Goal: Use online tool/utility: Utilize a website feature to perform a specific function

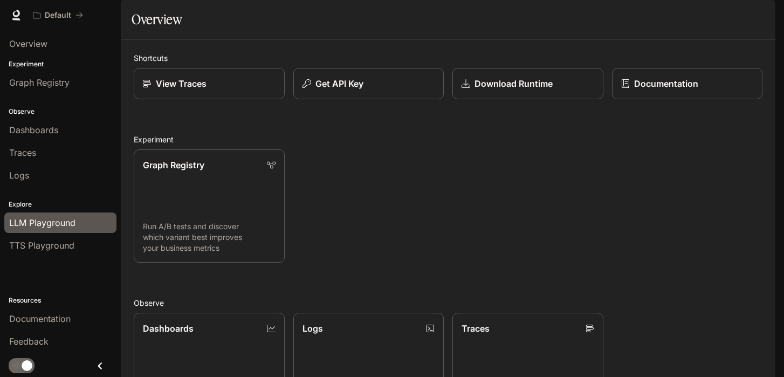
click at [77, 225] on div "LLM Playground" at bounding box center [60, 222] width 102 height 13
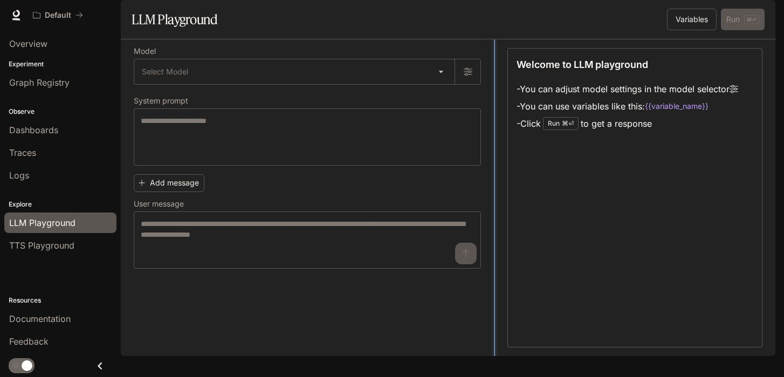
drag, startPoint x: 448, startPoint y: 292, endPoint x: 494, endPoint y: 276, distance: 48.9
click at [446, 101] on body "Skip to main content Default Documentation Documentation Portal Overview Experi…" at bounding box center [392, 188] width 784 height 377
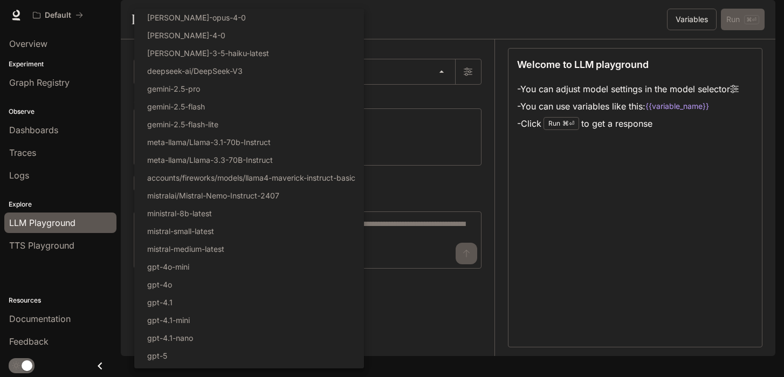
click at [446, 101] on div at bounding box center [392, 188] width 784 height 377
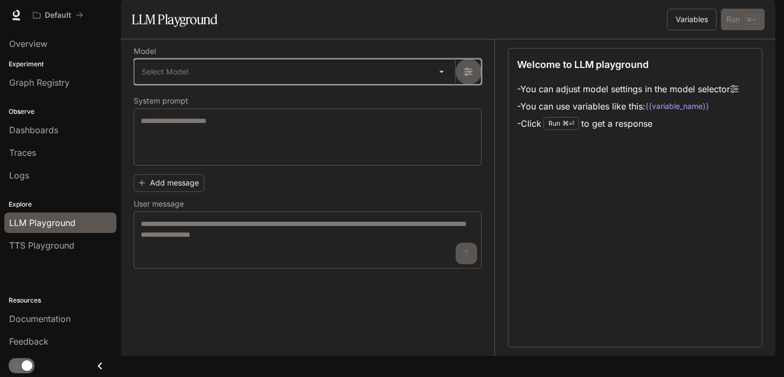
click at [469, 76] on icon "button" at bounding box center [468, 72] width 9 height 8
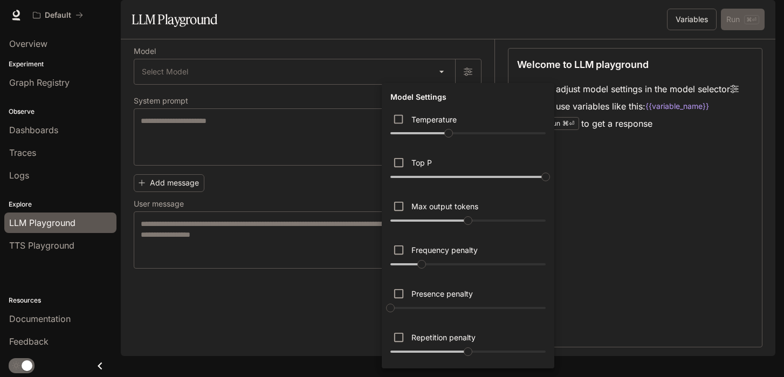
click at [457, 70] on div at bounding box center [392, 188] width 784 height 377
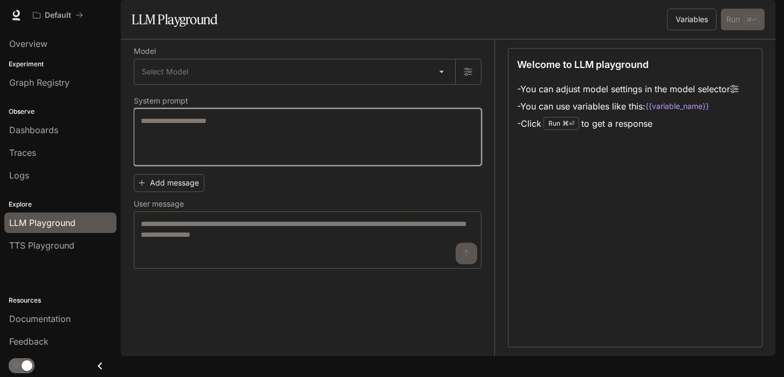
click at [297, 154] on textarea at bounding box center [308, 136] width 334 height 43
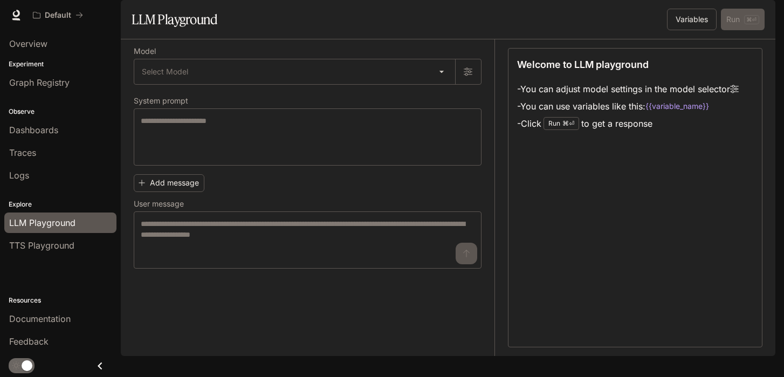
click at [262, 202] on div "Add message User message * ​" at bounding box center [308, 219] width 348 height 99
click at [188, 192] on button "Add message" at bounding box center [169, 183] width 71 height 18
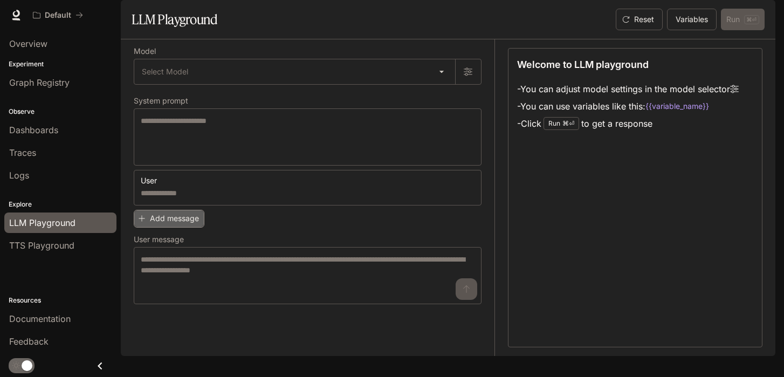
click at [181, 228] on button "Add message" at bounding box center [169, 219] width 71 height 18
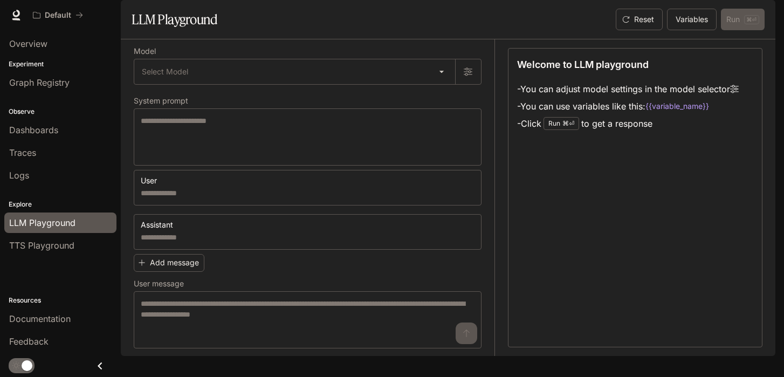
click at [369, 291] on label "User message" at bounding box center [308, 285] width 348 height 11
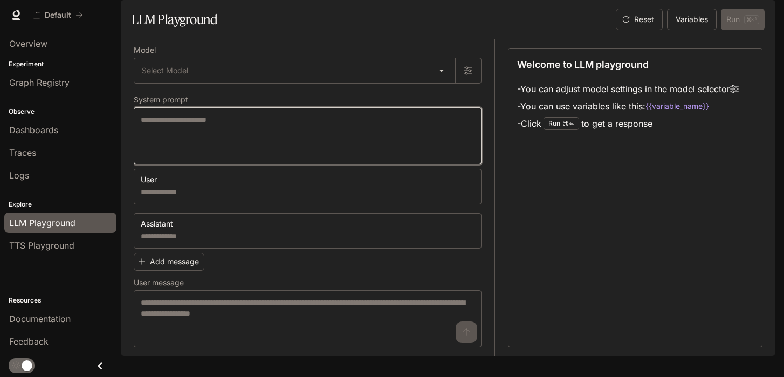
click at [243, 155] on textarea at bounding box center [308, 135] width 334 height 43
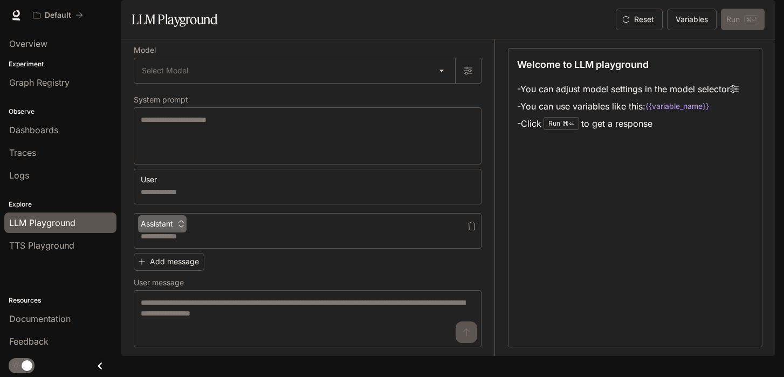
click at [181, 228] on icon "button" at bounding box center [181, 224] width 8 height 8
click at [160, 262] on li "User" at bounding box center [166, 262] width 53 height 19
click at [265, 283] on div "User * ​ User * ​ Add message User message * ​" at bounding box center [308, 258] width 348 height 179
click at [166, 228] on icon "button" at bounding box center [165, 224] width 8 height 8
click at [166, 280] on li "Assistant" at bounding box center [166, 284] width 53 height 19
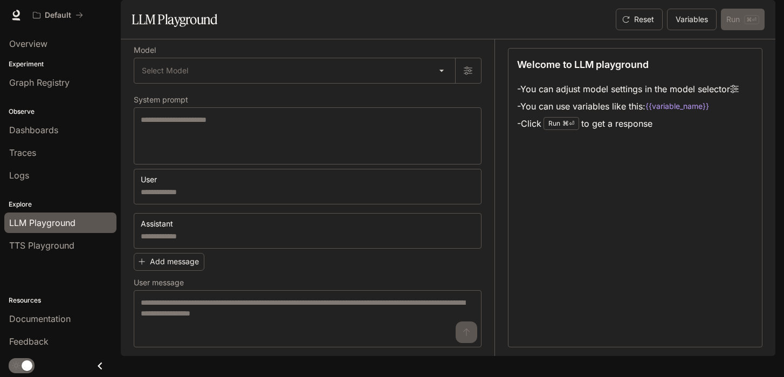
click at [250, 284] on div "User * ​ Assistant * ​ Add message User message * ​" at bounding box center [308, 258] width 348 height 179
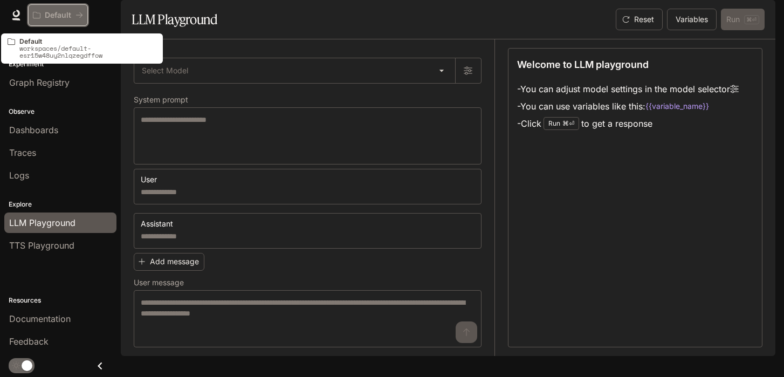
click at [70, 15] on p "Default" at bounding box center [58, 15] width 26 height 9
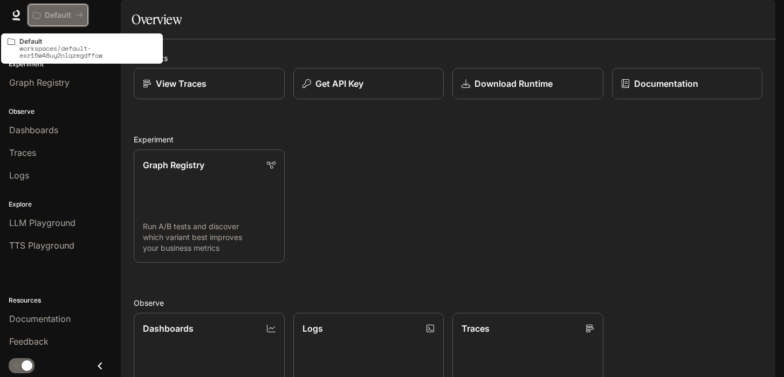
click at [57, 11] on p "Default" at bounding box center [58, 15] width 26 height 9
click at [75, 13] on div "Default" at bounding box center [54, 15] width 43 height 9
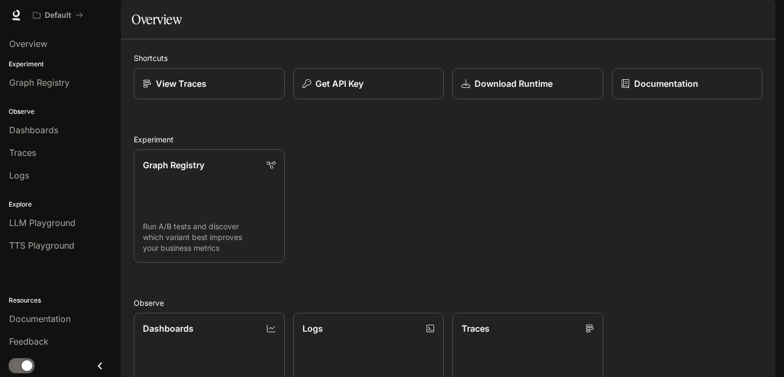
click at [113, 18] on div "Default" at bounding box center [353, 15] width 651 height 22
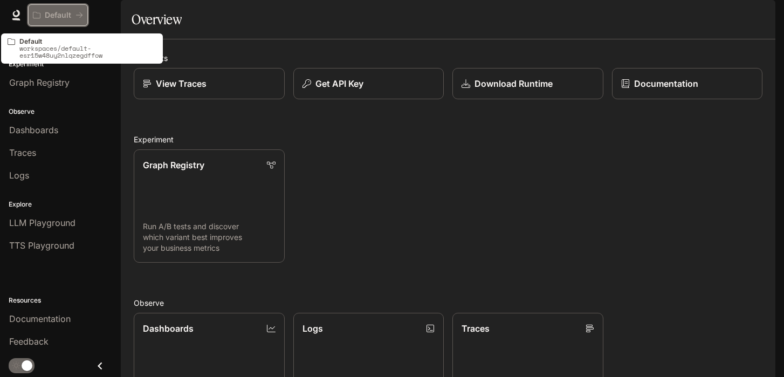
click at [58, 18] on p "Default" at bounding box center [58, 15] width 26 height 9
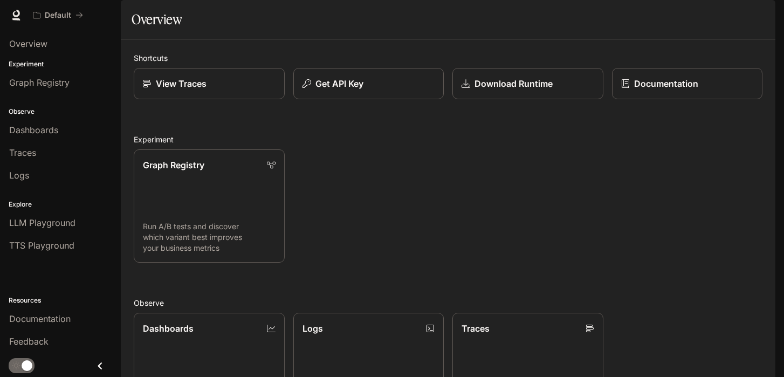
click at [762, 16] on img "button" at bounding box center [760, 15] width 15 height 15
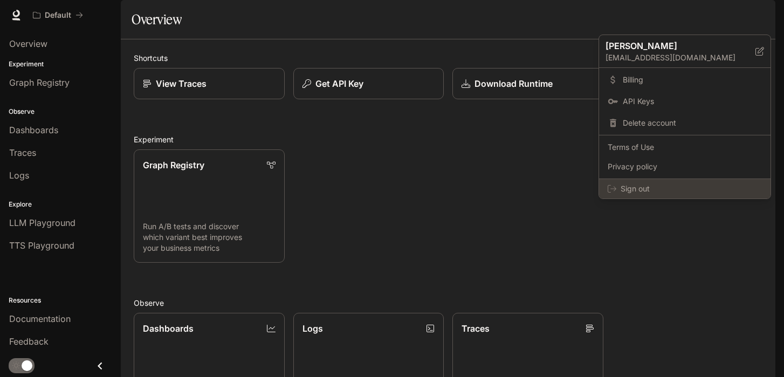
click at [647, 191] on span "Sign out" at bounding box center [691, 188] width 141 height 11
